Goal: Information Seeking & Learning: Learn about a topic

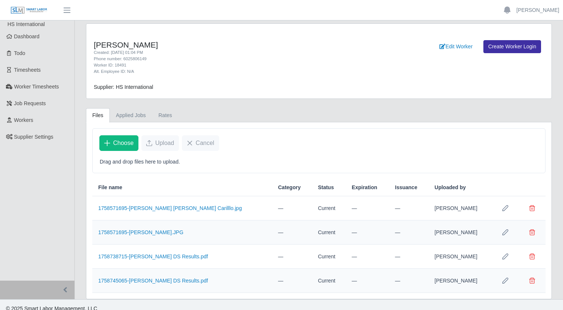
scroll to position [6, 0]
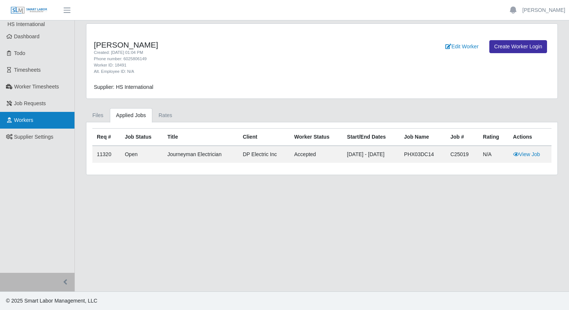
click at [32, 124] on link "Workers" at bounding box center [37, 120] width 74 height 17
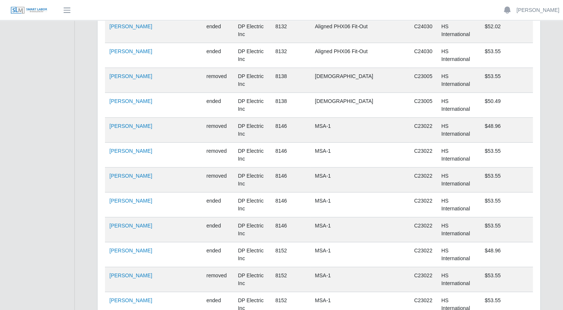
scroll to position [5139, 0]
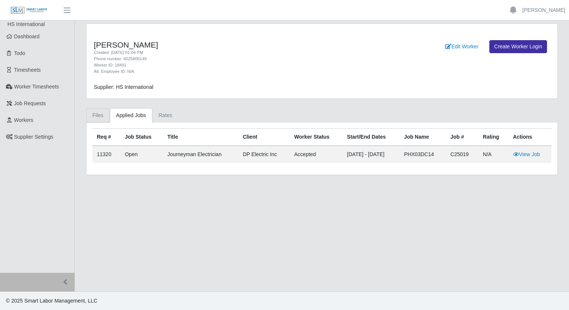
click at [99, 118] on link "Files" at bounding box center [98, 115] width 24 height 15
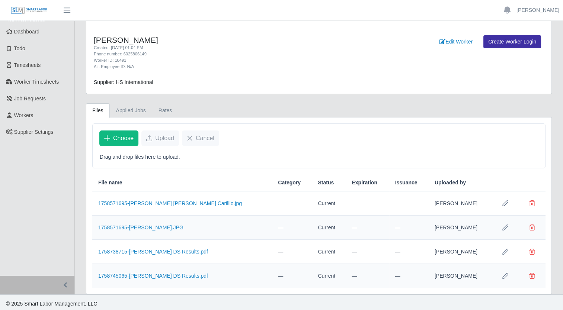
scroll to position [6, 0]
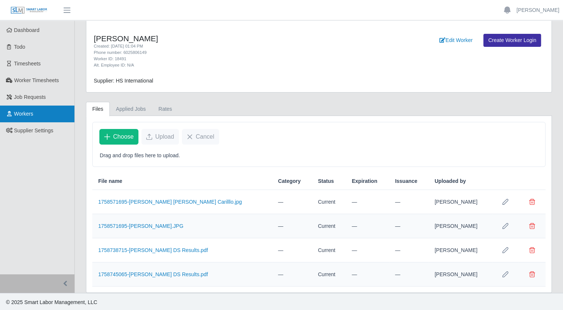
click at [37, 114] on link "Workers" at bounding box center [37, 114] width 74 height 17
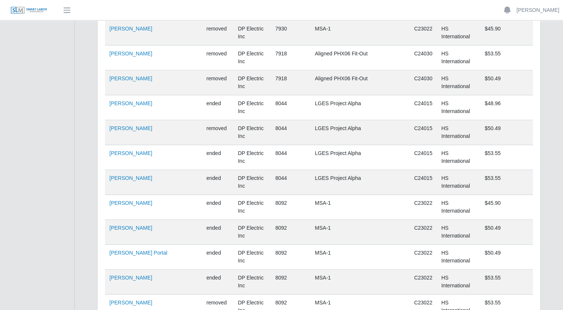
scroll to position [5139, 0]
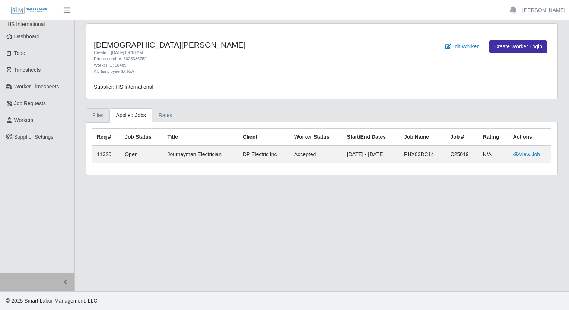
click at [102, 117] on link "Files" at bounding box center [98, 115] width 24 height 15
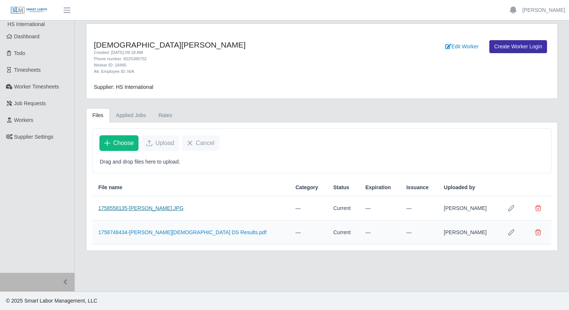
click at [161, 207] on link "1758558135-[PERSON_NAME].JPG" at bounding box center [140, 208] width 85 height 6
click at [130, 146] on span "Choose" at bounding box center [123, 143] width 20 height 9
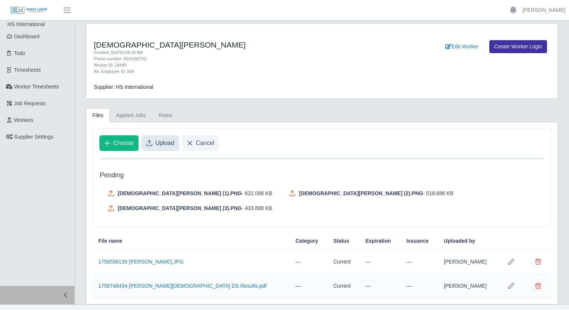
click at [170, 146] on span "Upload" at bounding box center [164, 143] width 19 height 9
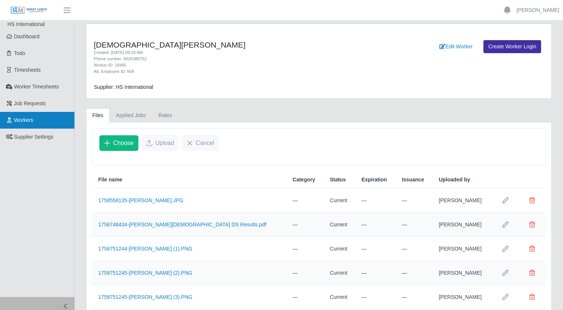
click at [28, 123] on span "Workers" at bounding box center [23, 120] width 19 height 6
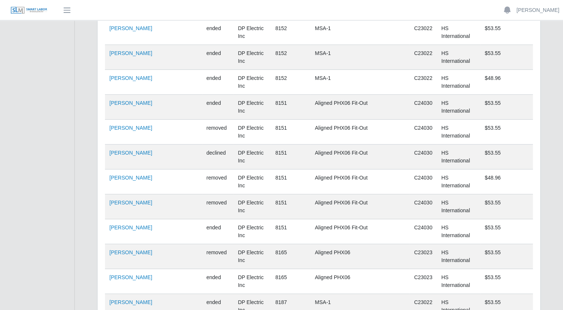
scroll to position [5139, 0]
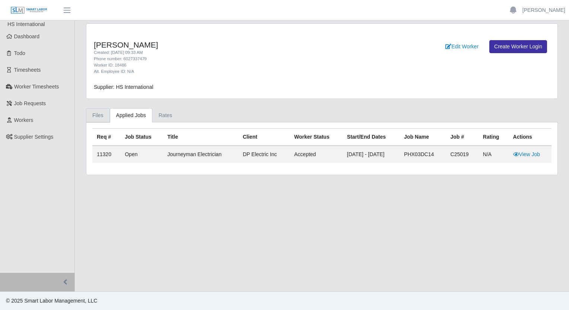
click at [97, 119] on link "Files" at bounding box center [98, 115] width 24 height 15
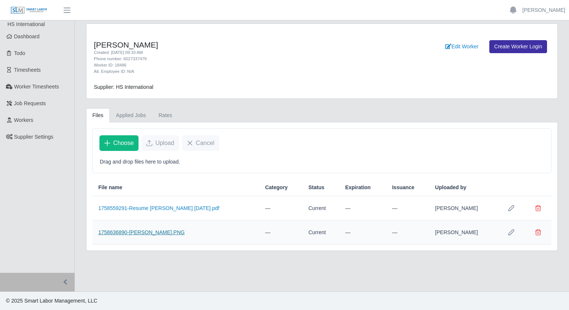
click at [143, 234] on link "1758636890-[PERSON_NAME].PNG" at bounding box center [141, 233] width 86 height 6
click at [170, 206] on link "1758559291-Resume [PERSON_NAME] [DATE].pdf" at bounding box center [158, 208] width 121 height 6
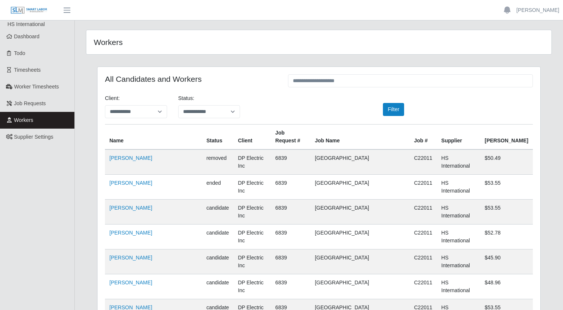
scroll to position [5122, 0]
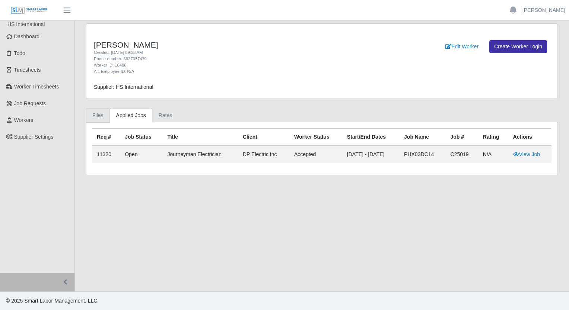
click at [100, 116] on link "Files" at bounding box center [98, 115] width 24 height 15
